Goal: Information Seeking & Learning: Learn about a topic

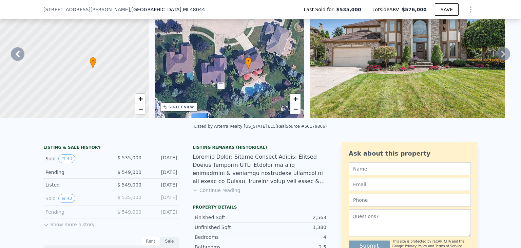
scroll to position [166, 0]
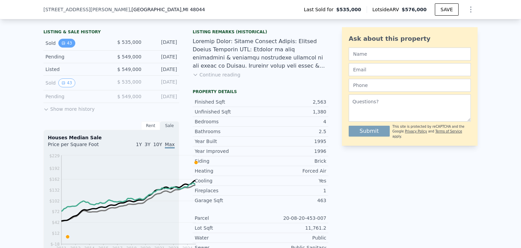
click at [58, 47] on button "43" at bounding box center [66, 43] width 17 height 9
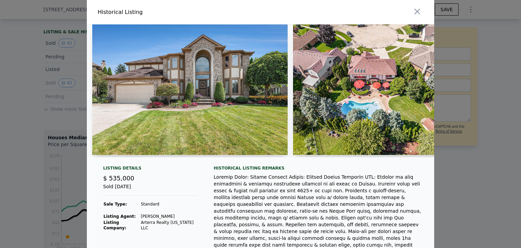
scroll to position [0, 0]
click at [422, 13] on icon "button" at bounding box center [416, 11] width 9 height 9
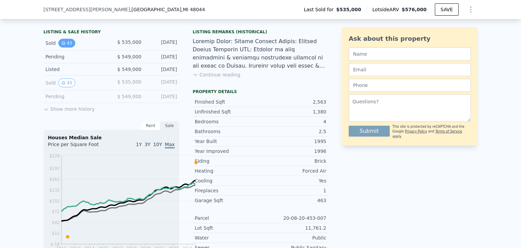
click at [61, 45] on icon "View historical data" at bounding box center [63, 43] width 4 height 4
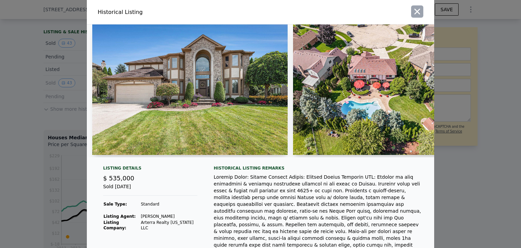
click at [420, 15] on icon "button" at bounding box center [418, 12] width 6 height 6
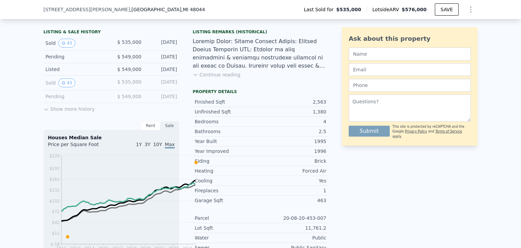
click at [222, 78] on button "Continue reading" at bounding box center [217, 74] width 48 height 7
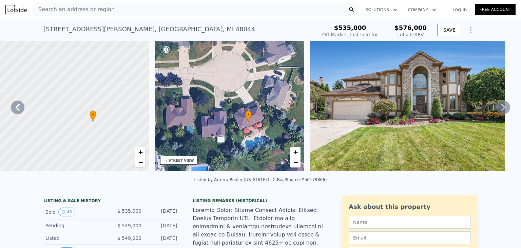
click at [195, 13] on div "Search an address or region" at bounding box center [196, 10] width 326 height 14
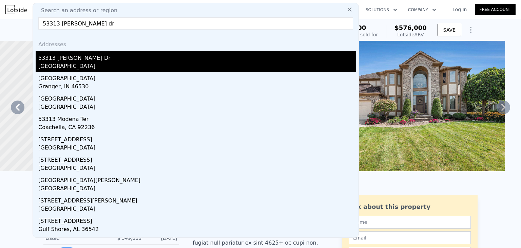
type input "53313 crawford dr"
click at [113, 62] on div "53313 [PERSON_NAME] Dr" at bounding box center [197, 56] width 318 height 11
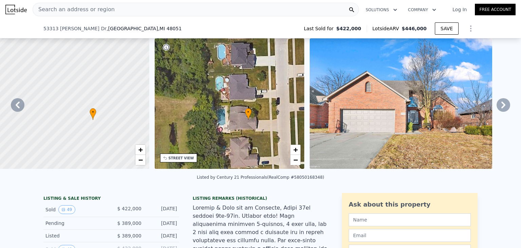
scroll to position [166, 0]
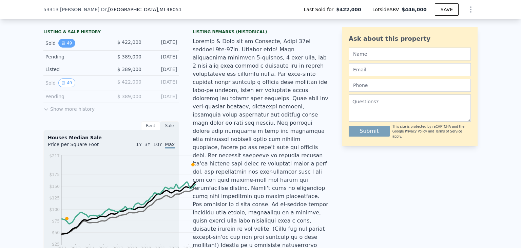
click at [58, 47] on button "49" at bounding box center [66, 43] width 17 height 9
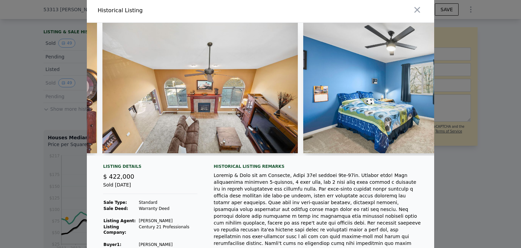
scroll to position [0, 0]
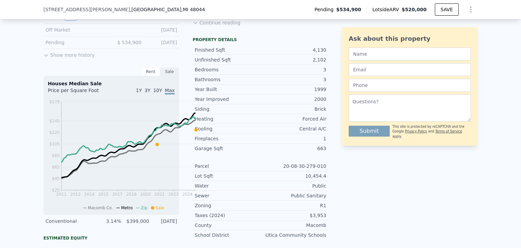
scroll to position [234, 0]
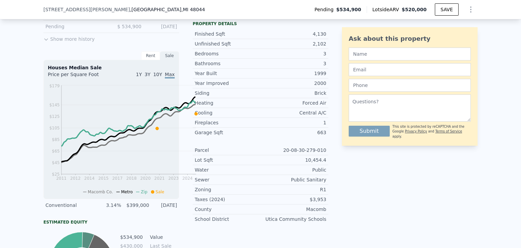
click at [62, 5] on button "42" at bounding box center [70, 0] width 17 height 9
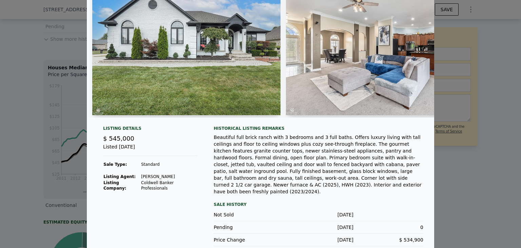
scroll to position [0, 0]
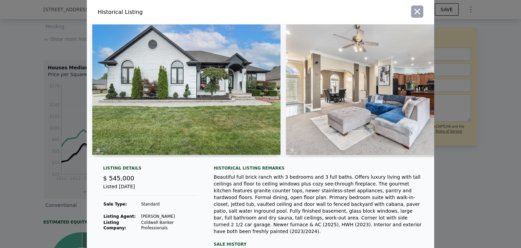
click at [420, 15] on icon "button" at bounding box center [418, 12] width 6 height 6
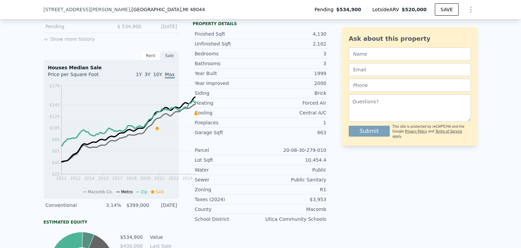
click at [53, 42] on button "Show more history" at bounding box center [68, 37] width 51 height 9
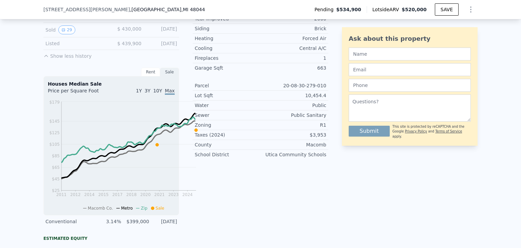
scroll to position [302, 0]
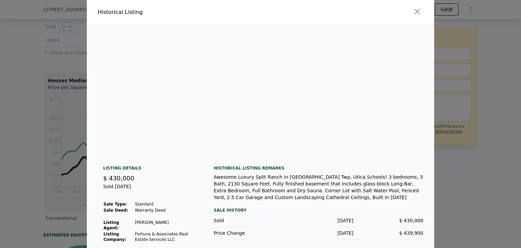
scroll to position [0, 2660]
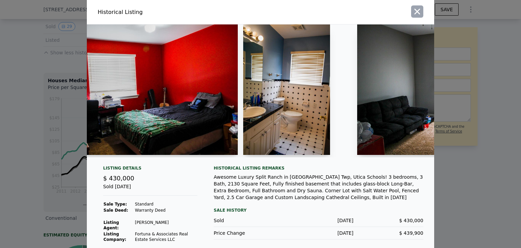
click at [422, 8] on icon "button" at bounding box center [416, 11] width 9 height 9
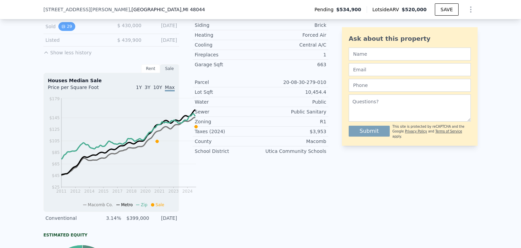
click at [58, 31] on button "29" at bounding box center [66, 26] width 17 height 9
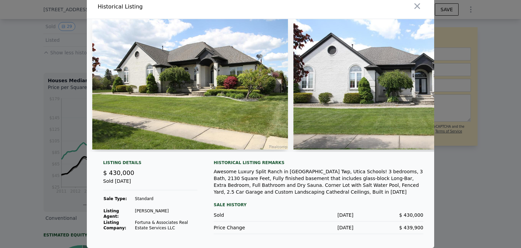
scroll to position [0, 0]
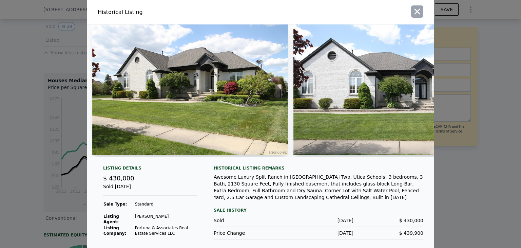
click at [423, 18] on button "button" at bounding box center [417, 11] width 12 height 12
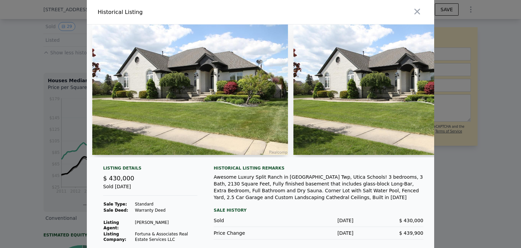
drag, startPoint x: 453, startPoint y: 17, endPoint x: 433, endPoint y: 6, distance: 22.3
click at [422, 16] on icon "button" at bounding box center [416, 11] width 9 height 9
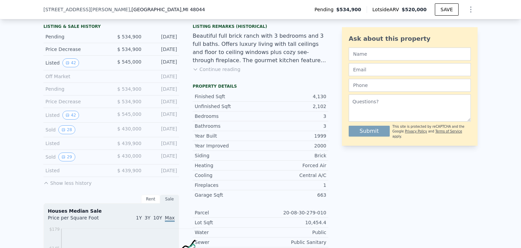
drag, startPoint x: 213, startPoint y: 127, endPoint x: 218, endPoint y: 132, distance: 7.0
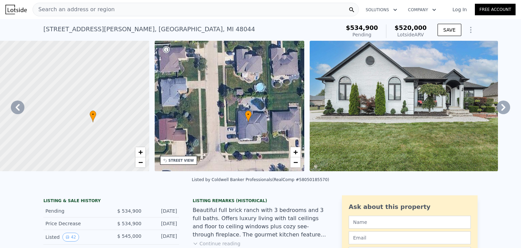
click at [132, 15] on div "Search an address or region" at bounding box center [196, 10] width 326 height 14
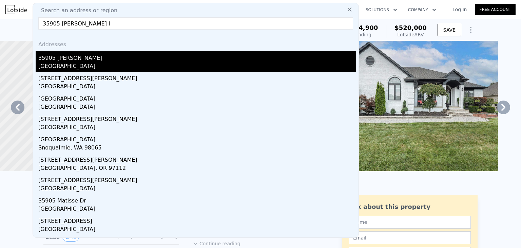
type input "35905 [PERSON_NAME] l"
click at [80, 62] on div "35905 [PERSON_NAME]" at bounding box center [197, 56] width 318 height 11
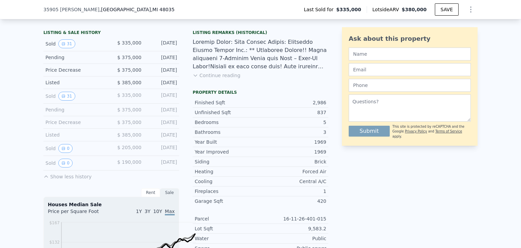
scroll to position [166, 0]
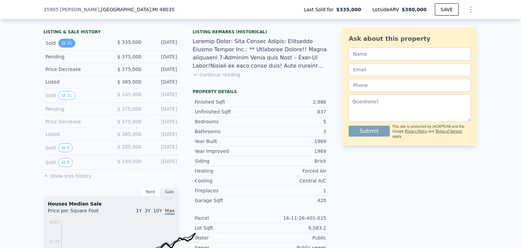
click at [58, 47] on button "31" at bounding box center [66, 43] width 17 height 9
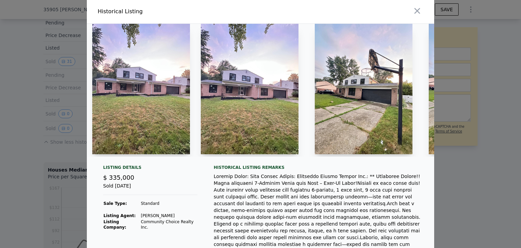
scroll to position [0, 0]
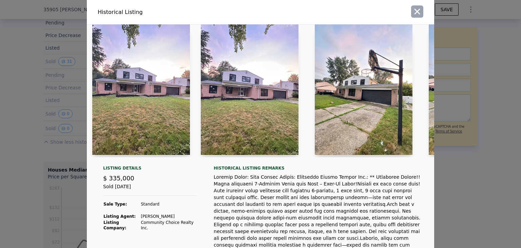
click at [422, 13] on icon "button" at bounding box center [416, 11] width 9 height 9
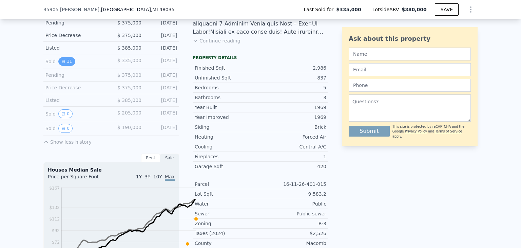
click at [58, 66] on button "31" at bounding box center [66, 61] width 17 height 9
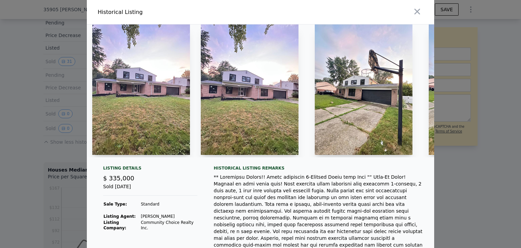
click at [422, 9] on icon "button" at bounding box center [416, 11] width 9 height 9
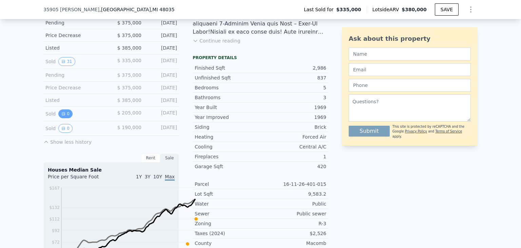
click at [58, 118] on button "0" at bounding box center [65, 113] width 14 height 9
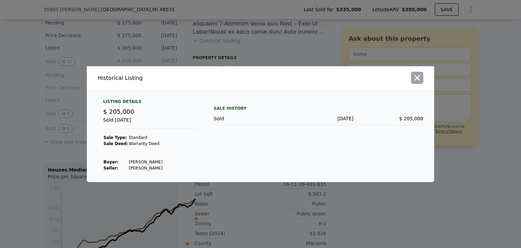
click at [422, 73] on icon "button" at bounding box center [416, 77] width 9 height 9
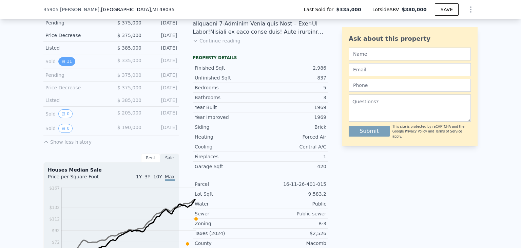
click at [58, 66] on button "31" at bounding box center [66, 61] width 17 height 9
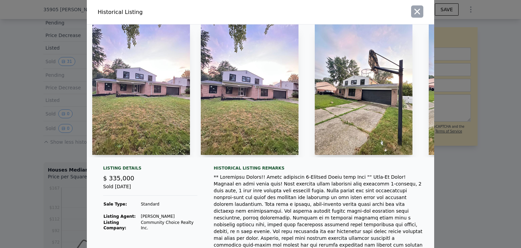
click at [422, 13] on icon "button" at bounding box center [416, 11] width 9 height 9
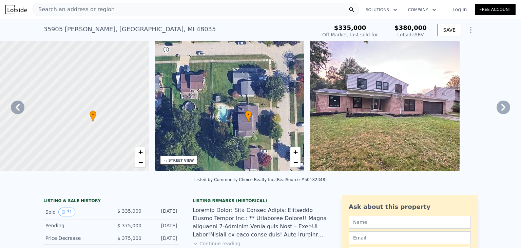
click at [101, 11] on span "Search an address or region" at bounding box center [74, 9] width 82 height 8
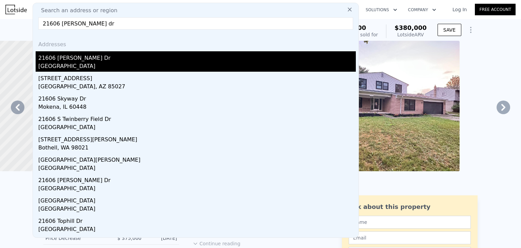
type input "21606 [PERSON_NAME] dr"
click at [122, 72] on div "[GEOGRAPHIC_DATA]" at bounding box center [197, 66] width 318 height 9
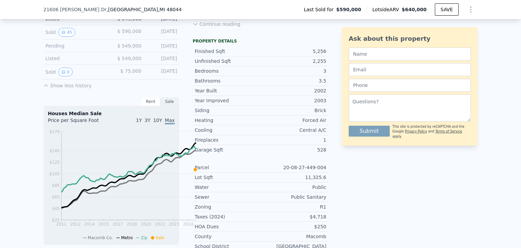
scroll to position [234, 0]
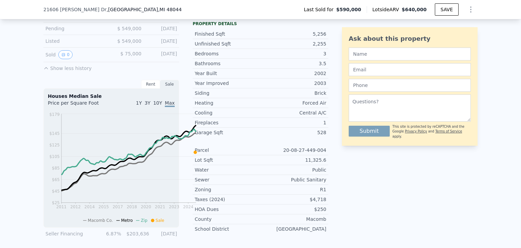
click at [43, 22] on div "Sold 45 $ 590,000 [DATE]" at bounding box center [111, 15] width 136 height 15
click at [58, 19] on button "45" at bounding box center [66, 15] width 17 height 9
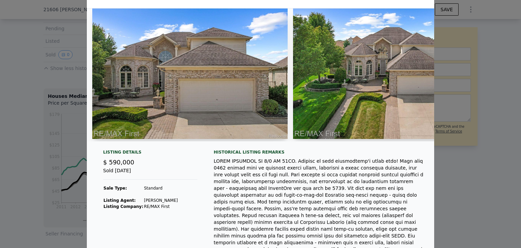
scroll to position [0, 0]
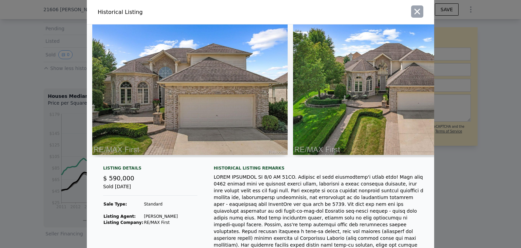
click at [422, 16] on icon "button" at bounding box center [416, 11] width 9 height 9
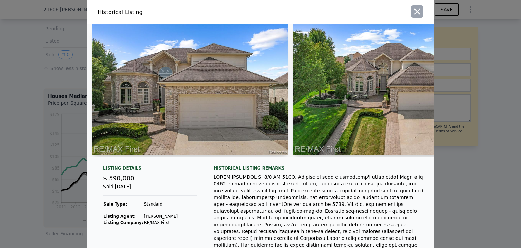
click at [420, 12] on icon "button" at bounding box center [418, 12] width 6 height 6
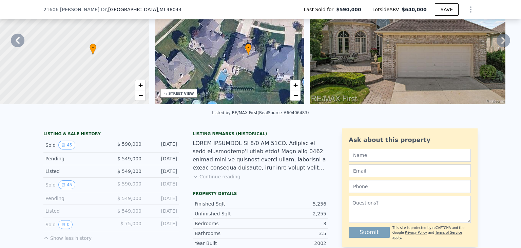
scroll to position [3, 0]
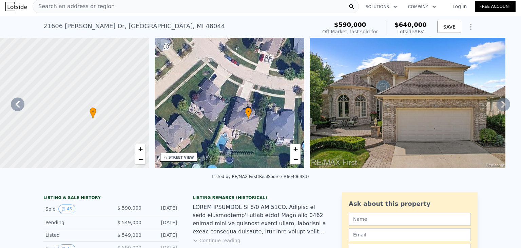
click at [115, 9] on span "Search an address or region" at bounding box center [74, 6] width 82 height 8
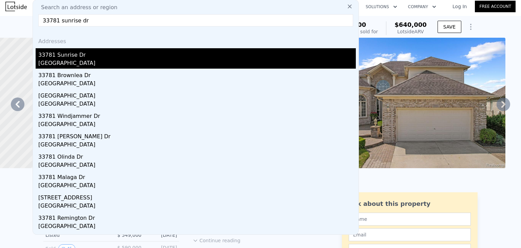
type input "33781 sunrise dr"
click at [91, 59] on div "33781 Sunrise Dr" at bounding box center [197, 53] width 318 height 11
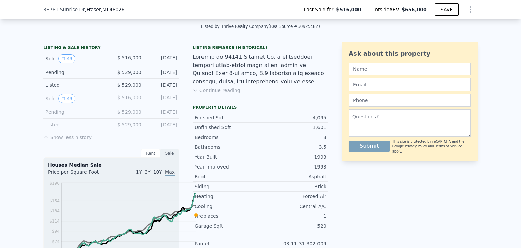
scroll to position [170, 0]
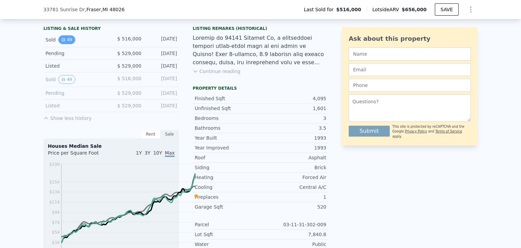
click at [61, 42] on icon "View historical data" at bounding box center [63, 40] width 4 height 4
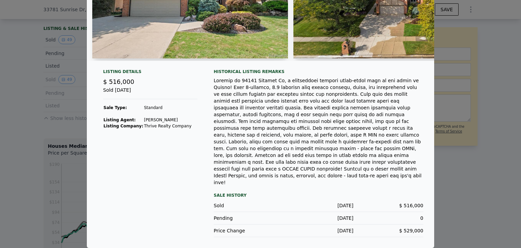
scroll to position [0, 0]
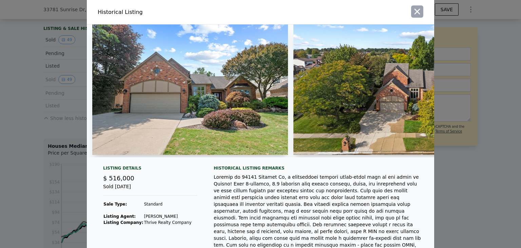
click at [420, 15] on icon "button" at bounding box center [418, 12] width 6 height 6
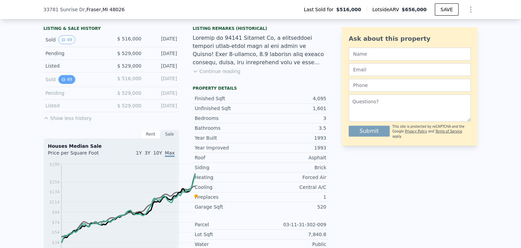
click at [58, 84] on button "49" at bounding box center [66, 79] width 17 height 9
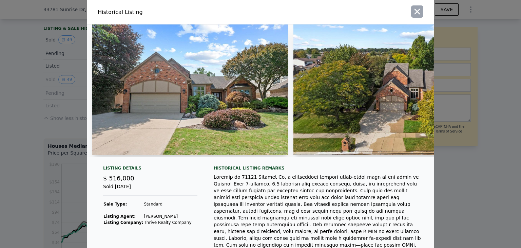
click at [420, 14] on icon "button" at bounding box center [418, 12] width 6 height 6
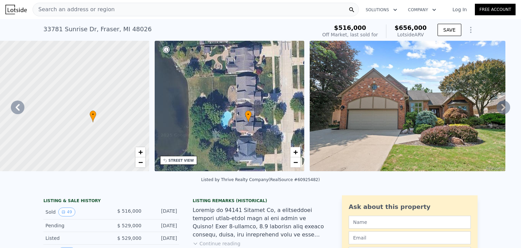
click at [113, 10] on span "Search an address or region" at bounding box center [74, 9] width 82 height 8
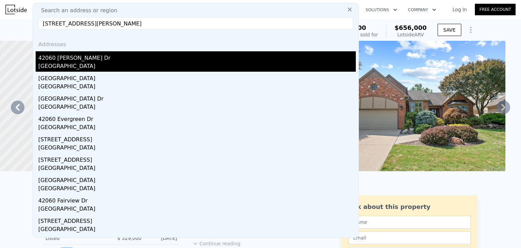
type input "[STREET_ADDRESS][PERSON_NAME]"
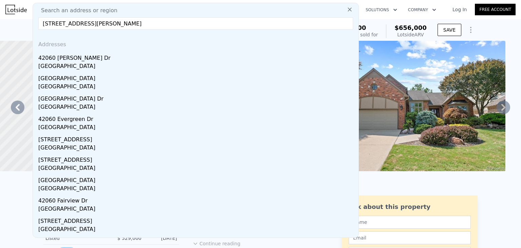
click at [109, 62] on div "42060 [PERSON_NAME] Dr" at bounding box center [197, 56] width 318 height 11
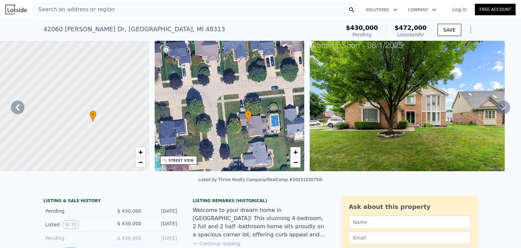
click at [498, 114] on icon at bounding box center [504, 107] width 14 height 14
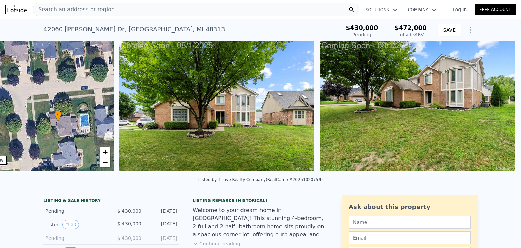
scroll to position [0, 197]
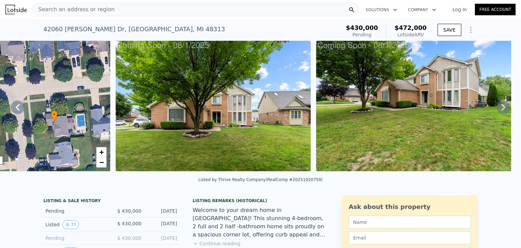
click at [498, 114] on icon at bounding box center [504, 107] width 14 height 14
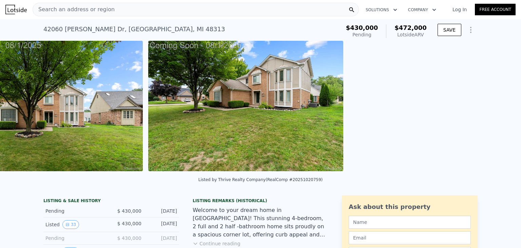
scroll to position [0, 388]
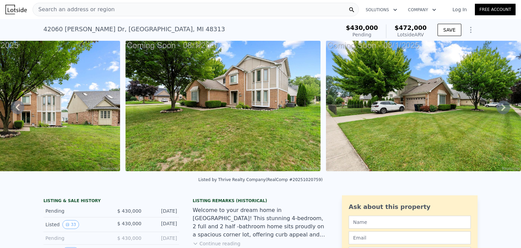
click at [498, 136] on div "• + − • + − STREET VIEW Loading... SATELLITE VIEW" at bounding box center [260, 107] width 521 height 133
click at [498, 114] on icon at bounding box center [504, 107] width 14 height 14
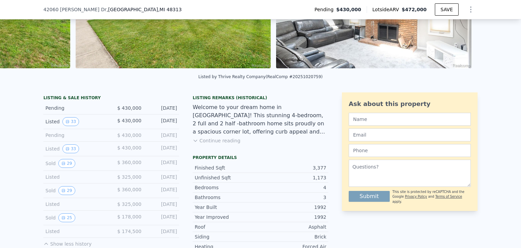
scroll to position [98, 0]
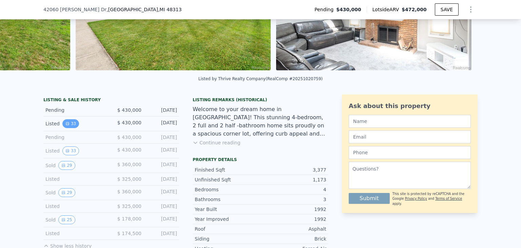
click at [62, 128] on button "33" at bounding box center [70, 123] width 17 height 9
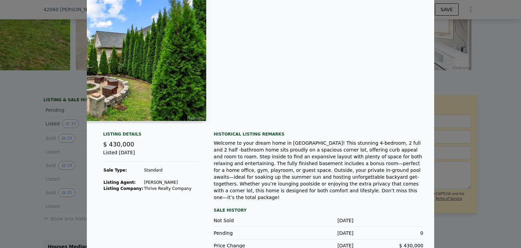
scroll to position [0, 0]
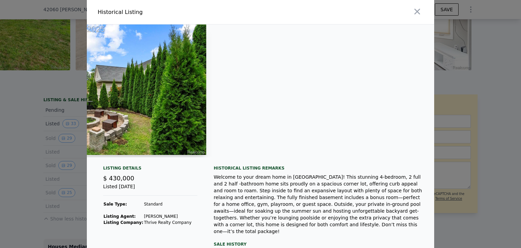
click at [434, 3] on div at bounding box center [348, 12] width 171 height 24
click at [422, 10] on icon "button" at bounding box center [416, 11] width 9 height 9
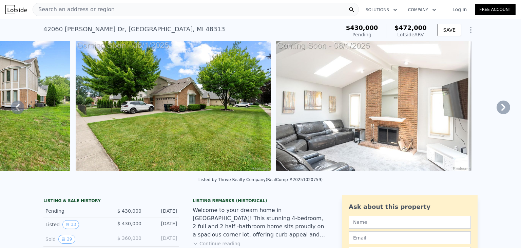
click at [115, 9] on span "Search an address or region" at bounding box center [74, 9] width 82 height 8
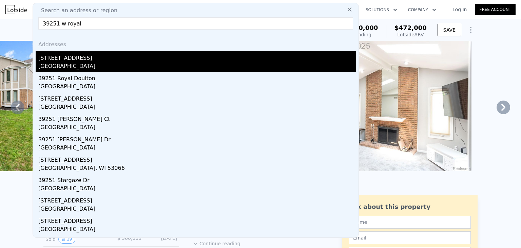
type input "39251 w royal"
click at [134, 62] on div "[STREET_ADDRESS]" at bounding box center [197, 56] width 318 height 11
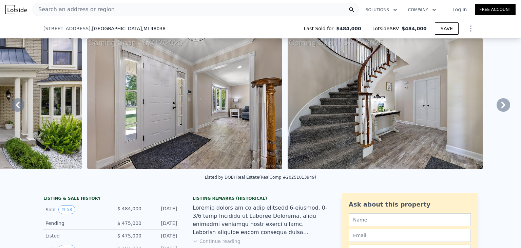
scroll to position [200, 0]
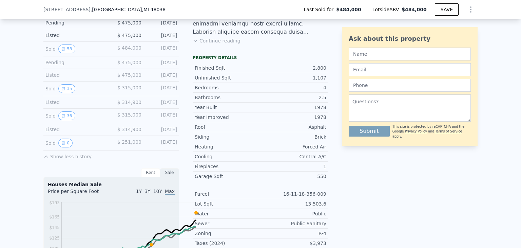
click at [58, 14] on button "58" at bounding box center [66, 9] width 17 height 9
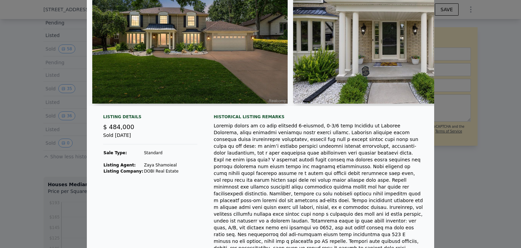
scroll to position [0, 0]
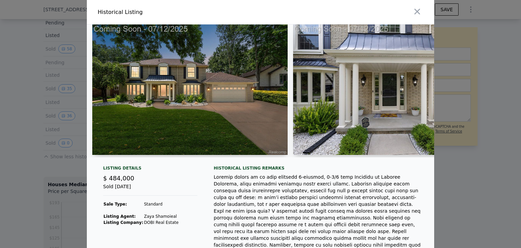
click at [422, 15] on icon "button" at bounding box center [416, 11] width 9 height 9
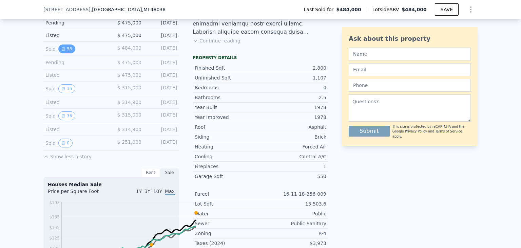
click at [58, 53] on button "58" at bounding box center [66, 48] width 17 height 9
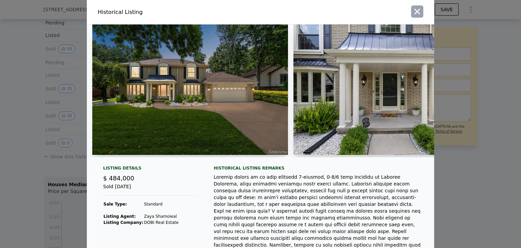
click at [422, 16] on icon "button" at bounding box center [416, 11] width 9 height 9
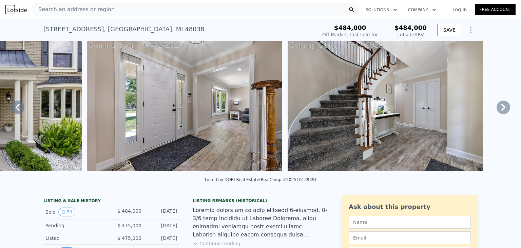
click at [144, 14] on div "Search an address or region" at bounding box center [196, 10] width 326 height 14
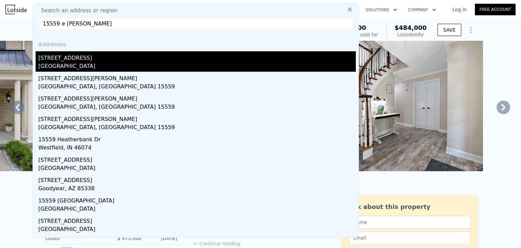
type input "15559 e [PERSON_NAME]"
click at [132, 72] on div "[GEOGRAPHIC_DATA]" at bounding box center [197, 66] width 318 height 9
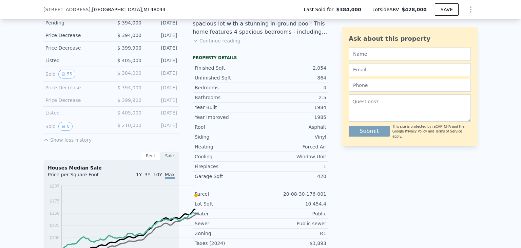
click at [61, 11] on icon "View historical data" at bounding box center [63, 9] width 4 height 4
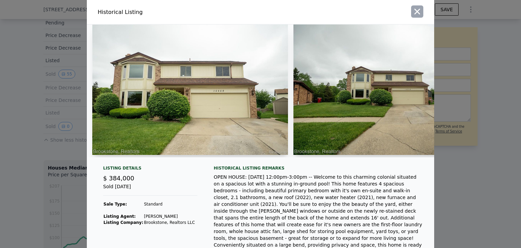
click at [420, 15] on icon "button" at bounding box center [418, 12] width 6 height 6
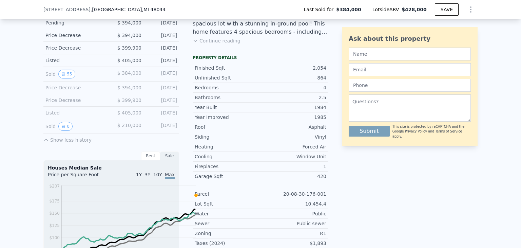
scroll to position [166, 0]
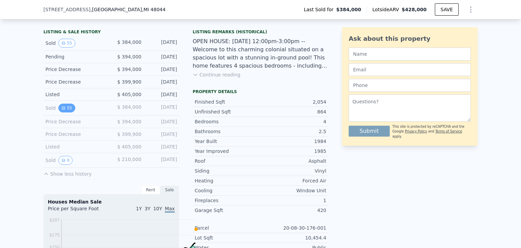
click at [58, 112] on button "55" at bounding box center [66, 107] width 17 height 9
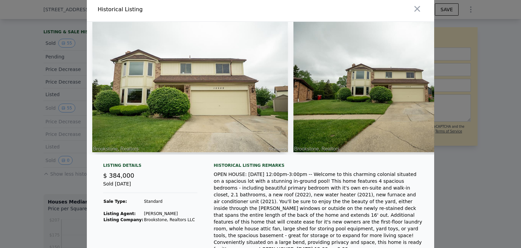
scroll to position [0, 0]
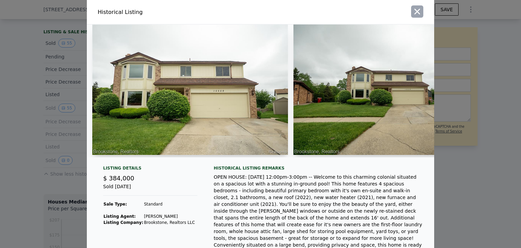
click at [422, 16] on icon "button" at bounding box center [416, 11] width 9 height 9
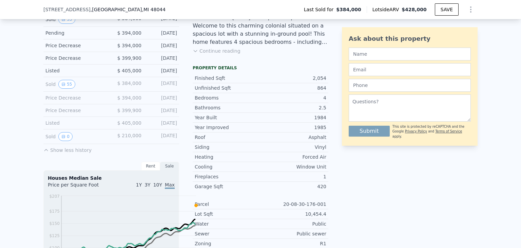
scroll to position [200, 0]
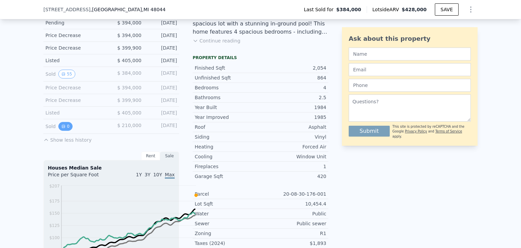
click at [58, 131] on button "0" at bounding box center [65, 126] width 14 height 9
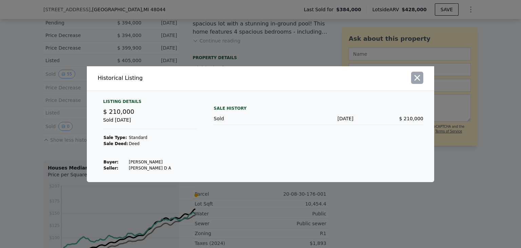
click at [422, 73] on icon "button" at bounding box center [416, 77] width 9 height 9
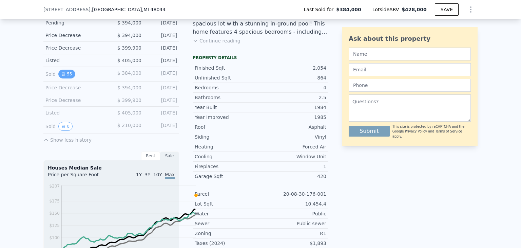
click at [58, 78] on button "55" at bounding box center [66, 74] width 17 height 9
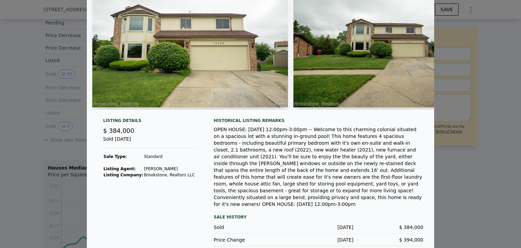
scroll to position [0, 0]
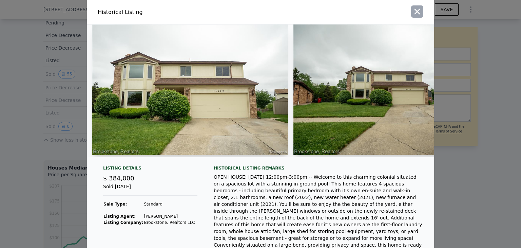
click at [420, 14] on icon "button" at bounding box center [418, 12] width 6 height 6
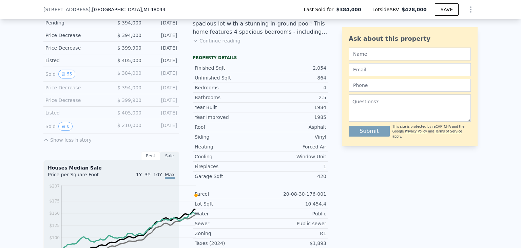
click at [193, 44] on button "Continue reading" at bounding box center [217, 40] width 48 height 7
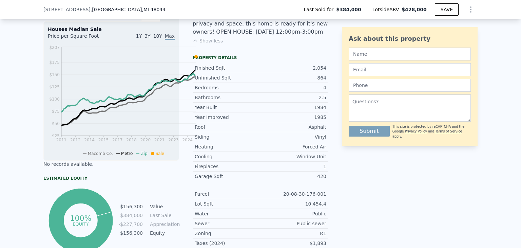
scroll to position [339, 0]
